Goal: Task Accomplishment & Management: Manage account settings

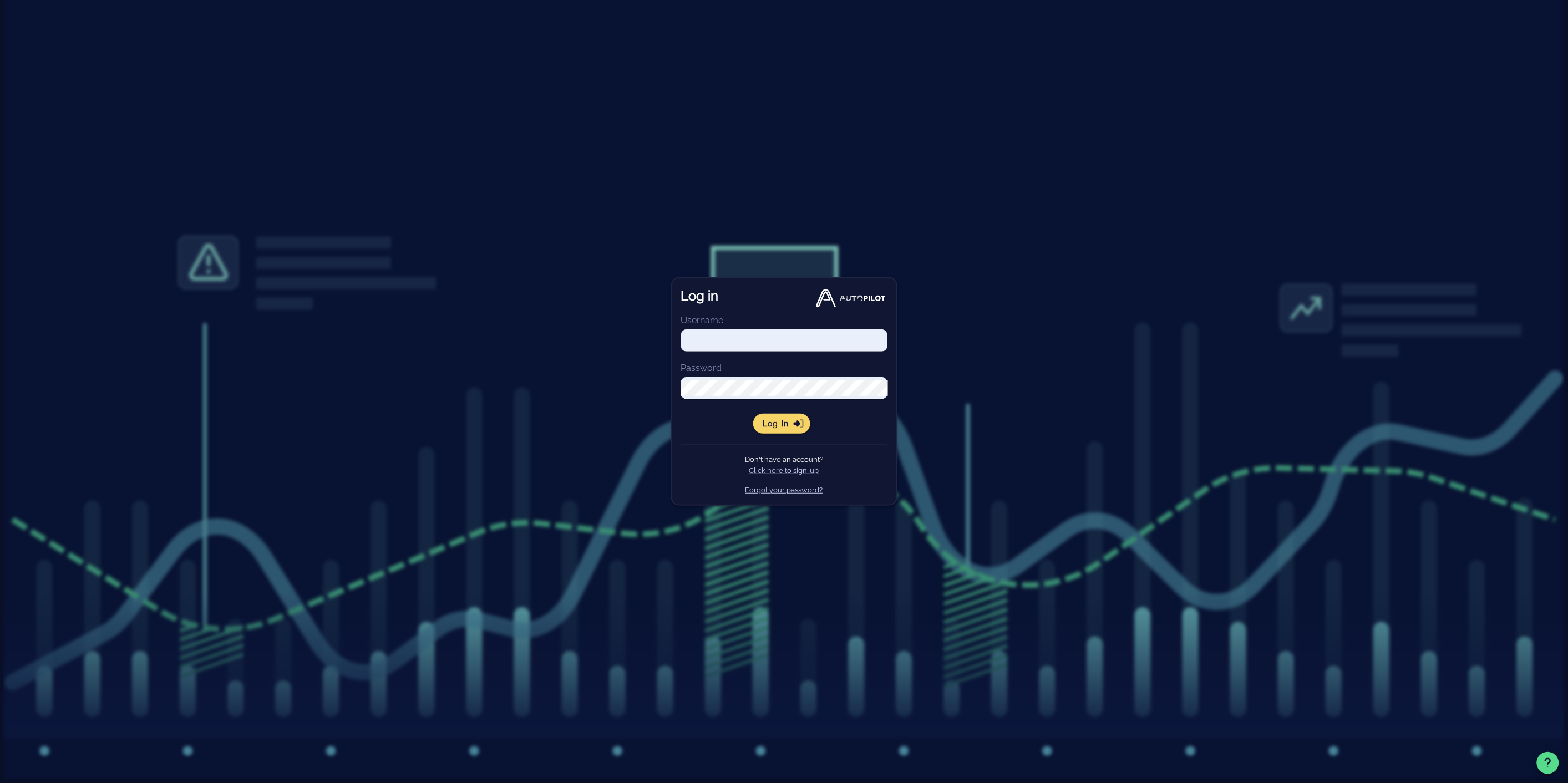
type input "[PERSON_NAME][EMAIL_ADDRESS][DOMAIN_NAME]"
click at [733, 339] on input "[PERSON_NAME][EMAIL_ADDRESS][DOMAIN_NAME]" at bounding box center [784, 341] width 206 height 16
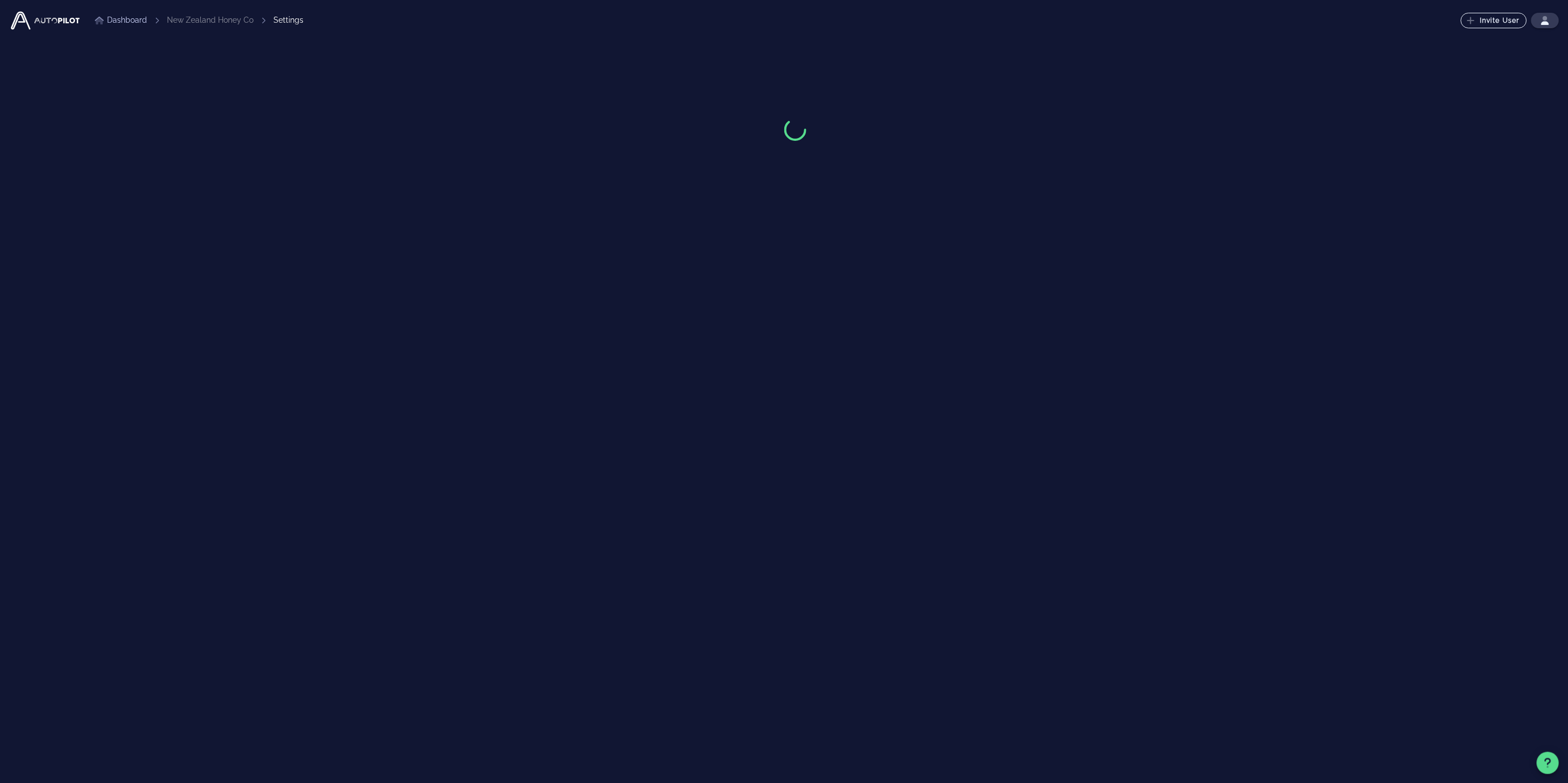
click at [790, 423] on div "Dashboard New Zealand Honey Co Settings Invite User ⬆️ Upgrade Your Plan Upgrad…" at bounding box center [784, 392] width 1568 height 783
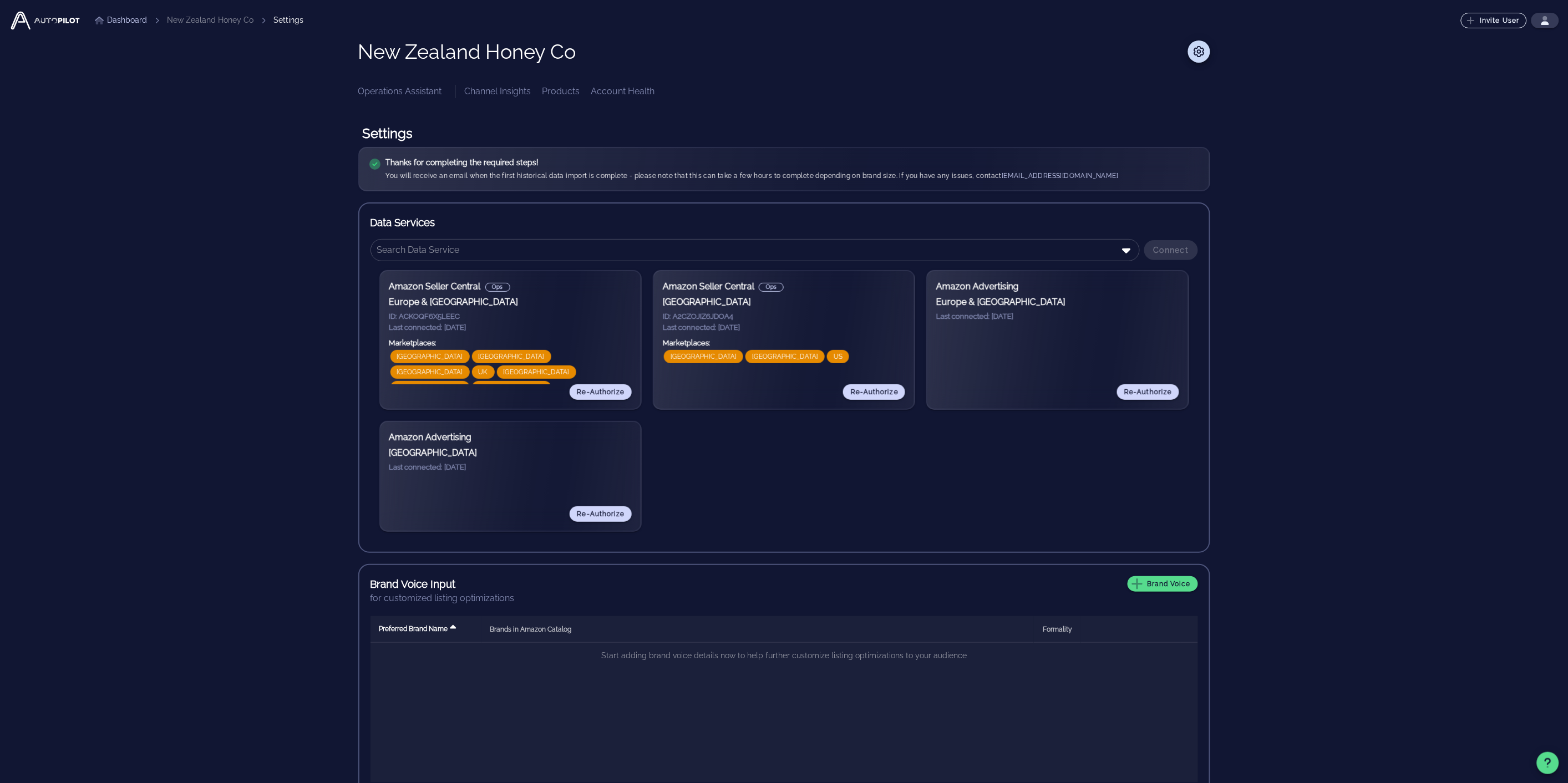
click at [228, 15] on li "New Zealand Honey Co" at bounding box center [210, 20] width 87 height 12
click at [288, 18] on div "Settings" at bounding box center [289, 20] width 30 height 12
click at [1190, 39] on div "Dashboard New Zealand Honey Co Settings Invite User ⬆️ Upgrade Your Plan Upgrad…" at bounding box center [784, 403] width 1550 height 806
click at [1204, 49] on icon at bounding box center [1199, 52] width 14 height 11
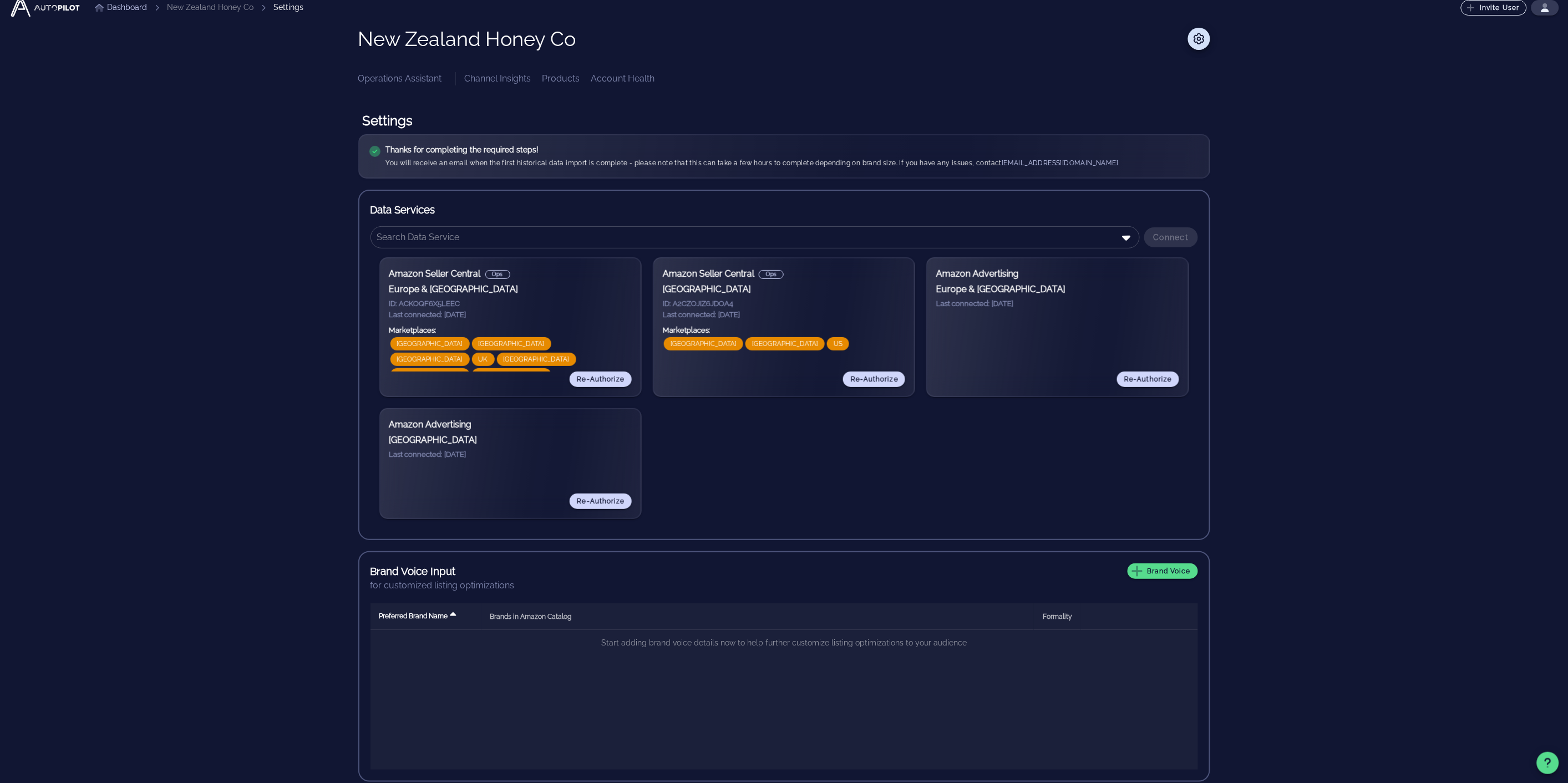
scroll to position [18, 0]
